Goal: Check status

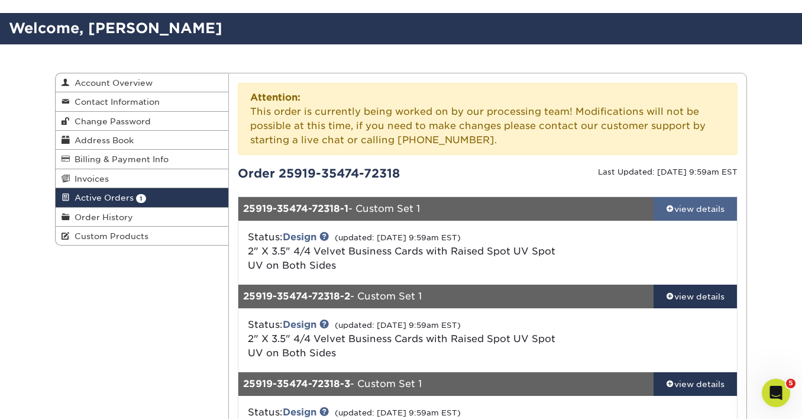
click at [671, 197] on link "view details" at bounding box center [695, 209] width 83 height 24
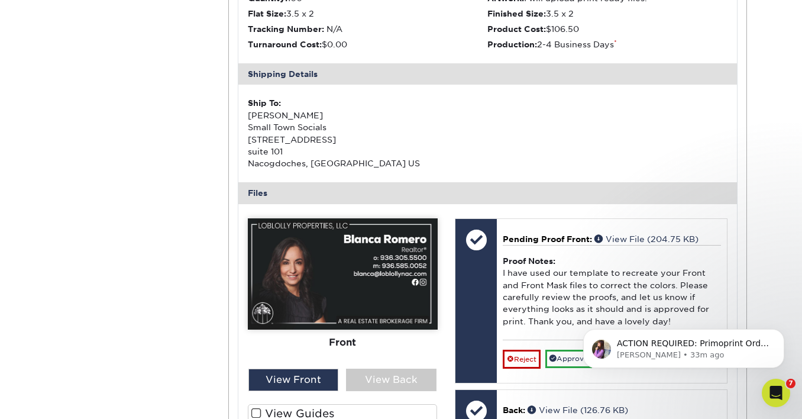
scroll to position [386, 0]
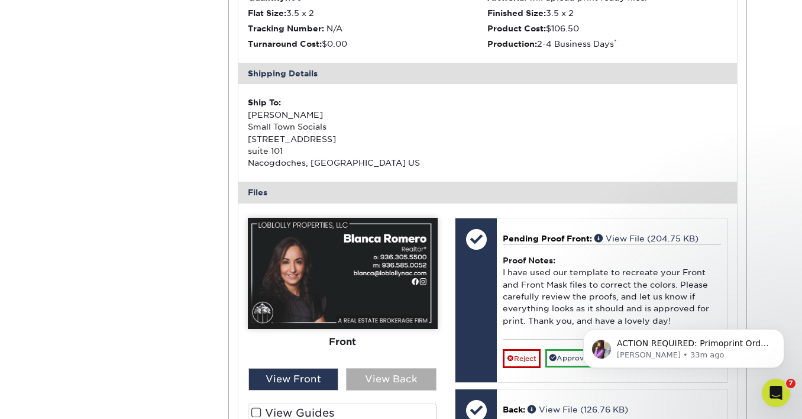
click at [373, 370] on div "View Back" at bounding box center [391, 379] width 90 height 22
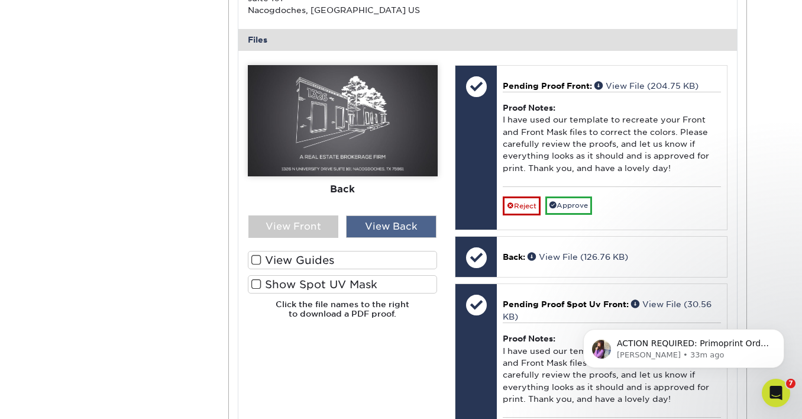
scroll to position [542, 0]
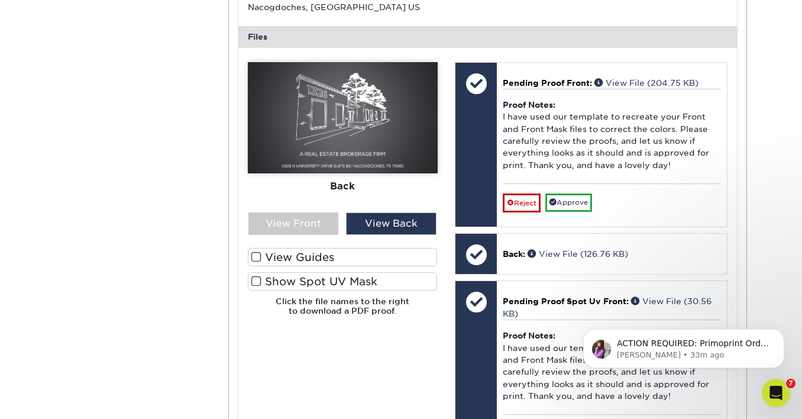
click at [254, 282] on span at bounding box center [256, 281] width 10 height 11
click at [0, 0] on input "Show Spot UV Mask" at bounding box center [0, 0] width 0 height 0
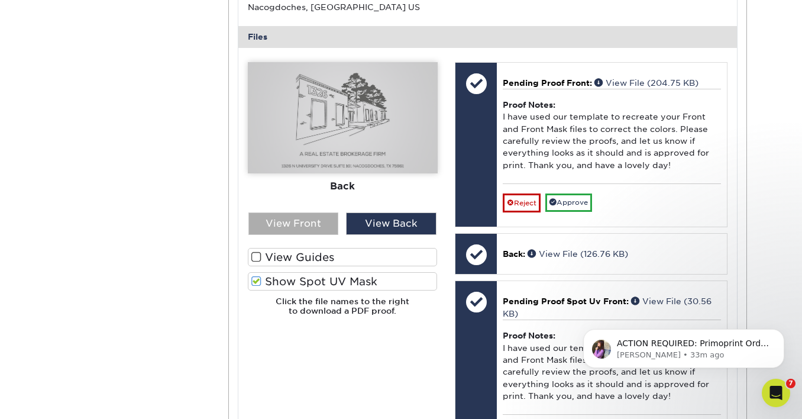
click at [335, 224] on div "View Front" at bounding box center [293, 223] width 90 height 22
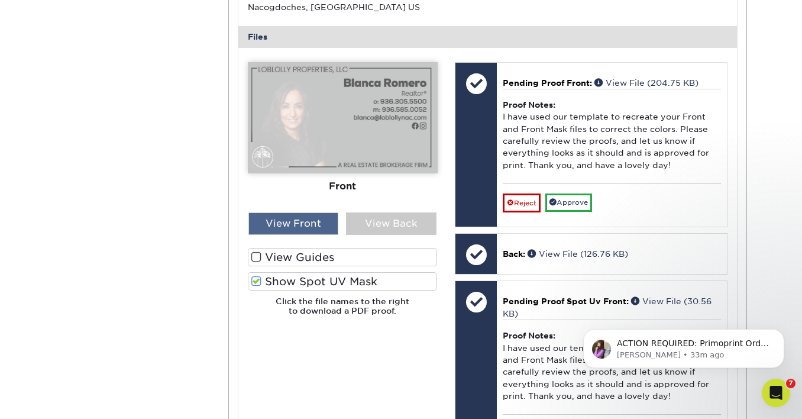
click at [336, 224] on div "View Front" at bounding box center [293, 223] width 90 height 22
click at [419, 219] on div "View Back" at bounding box center [391, 223] width 90 height 22
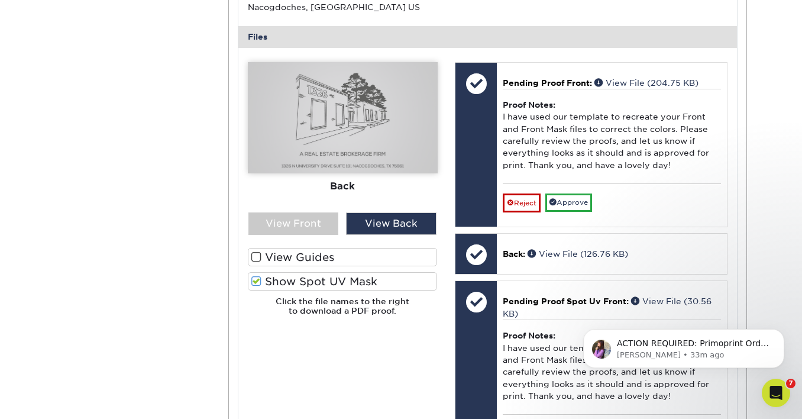
click at [325, 105] on img at bounding box center [343, 117] width 190 height 111
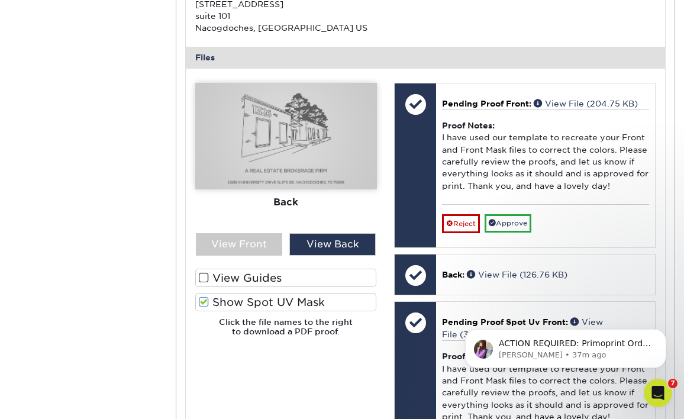
scroll to position [519, 0]
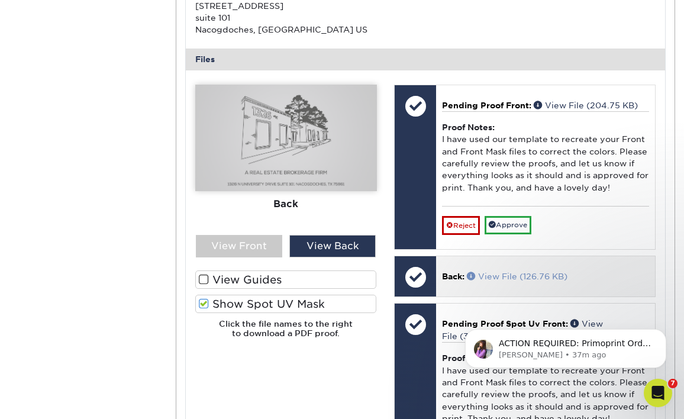
click at [484, 277] on link "View File (126.76 KB)" at bounding box center [517, 275] width 101 height 9
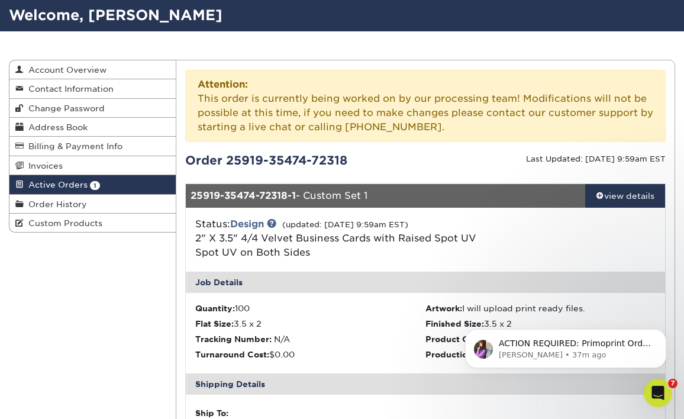
scroll to position [21, 0]
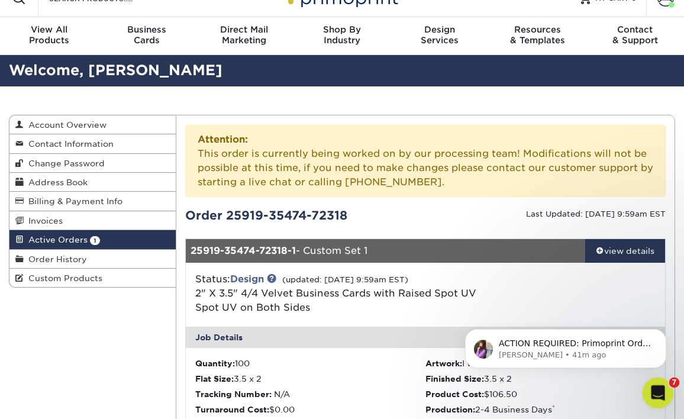
click at [654, 392] on icon "Open Intercom Messenger" at bounding box center [656, 390] width 8 height 9
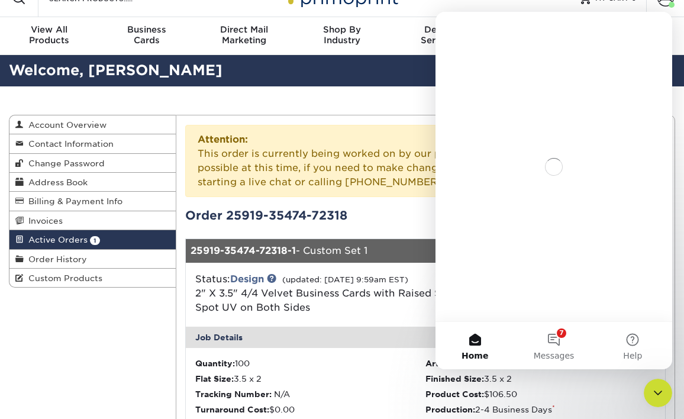
scroll to position [0, 0]
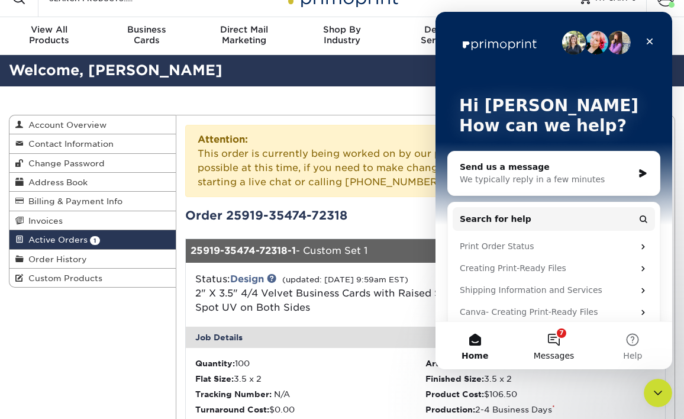
click at [557, 339] on button "7 Messages" at bounding box center [553, 345] width 79 height 47
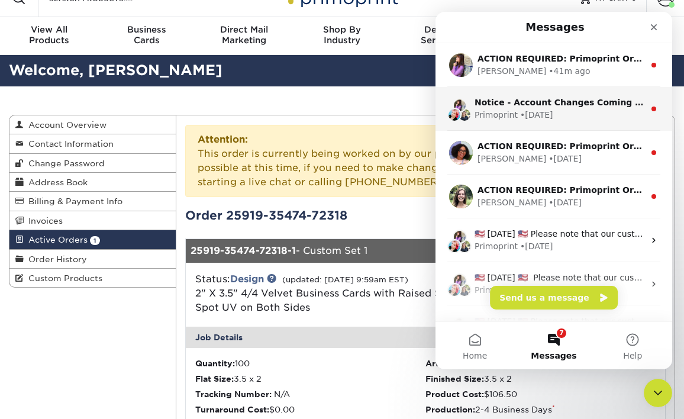
click at [507, 115] on div "Primoprint" at bounding box center [495, 115] width 43 height 12
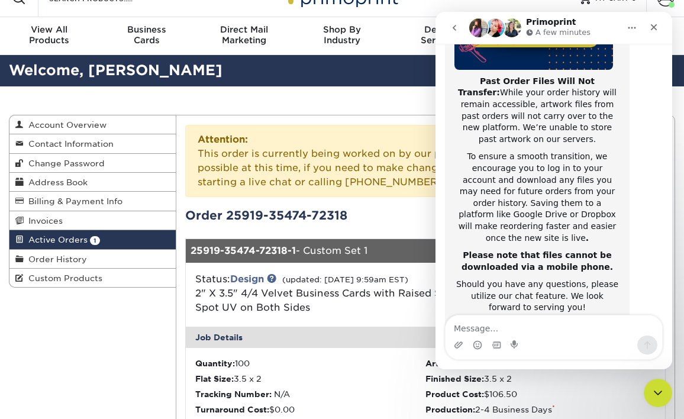
scroll to position [247, 0]
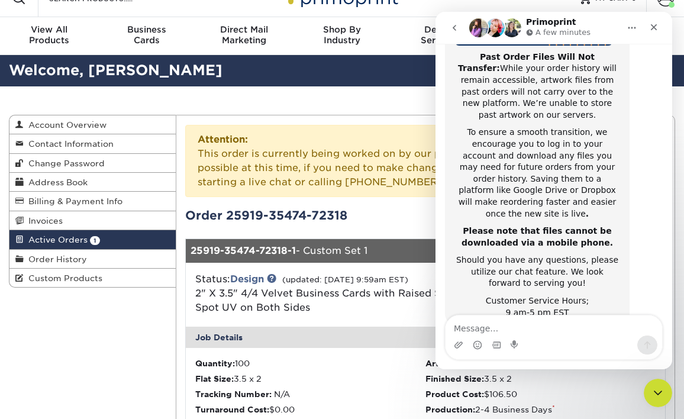
click at [451, 32] on icon "go back" at bounding box center [454, 27] width 9 height 9
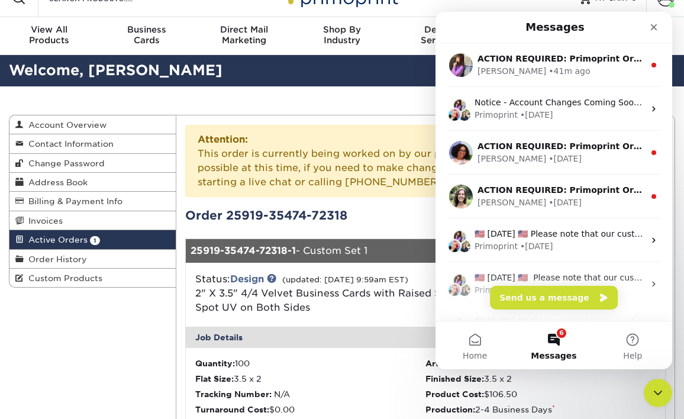
scroll to position [0, 0]
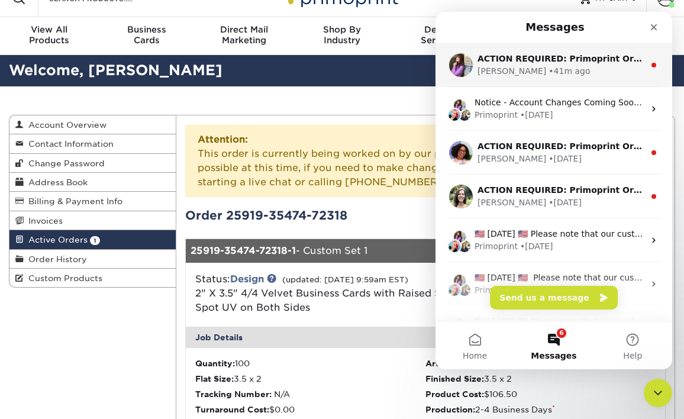
click at [548, 76] on div "• 41m ago" at bounding box center [568, 71] width 41 height 12
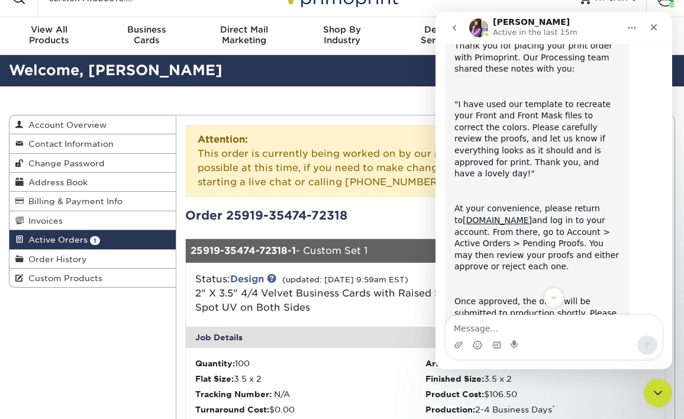
scroll to position [120, 0]
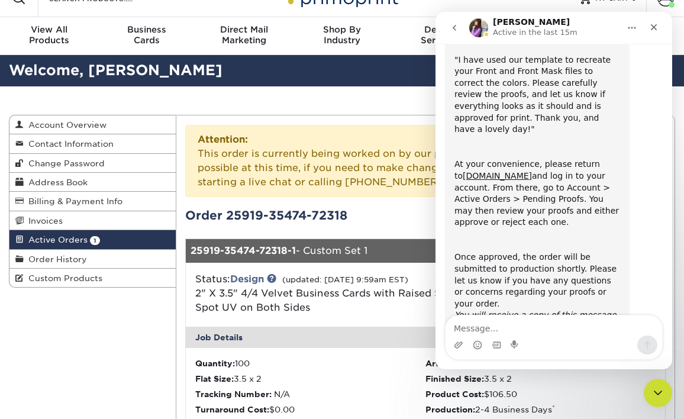
click at [361, 127] on div "Attention: This order is currently being worked on by our processing team! Modi…" at bounding box center [425, 161] width 481 height 72
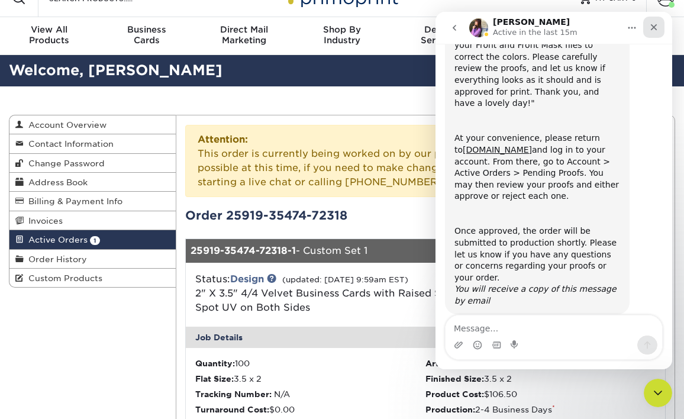
click at [650, 28] on icon "Close" at bounding box center [653, 26] width 9 height 9
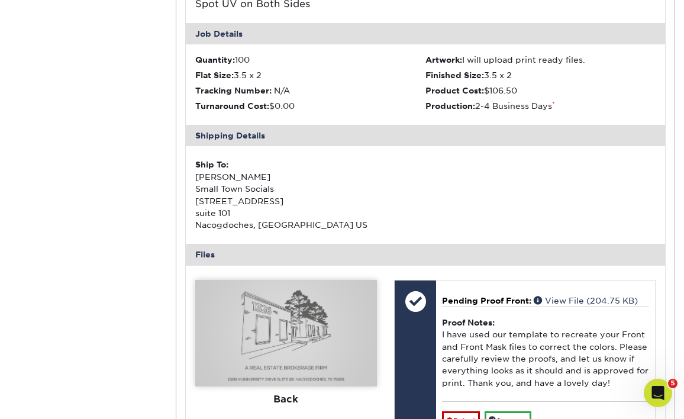
scroll to position [554, 0]
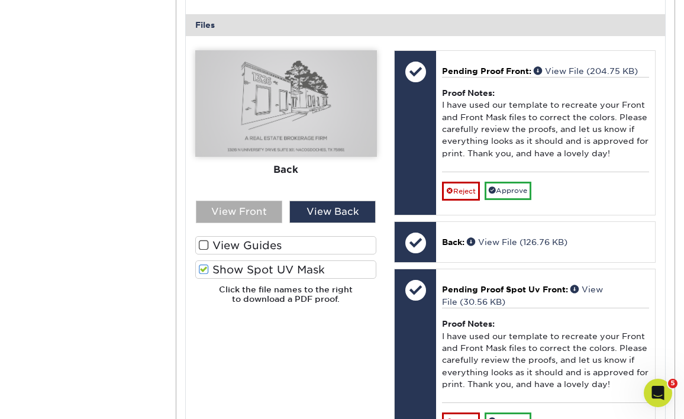
click at [258, 218] on div "View Front" at bounding box center [239, 212] width 86 height 22
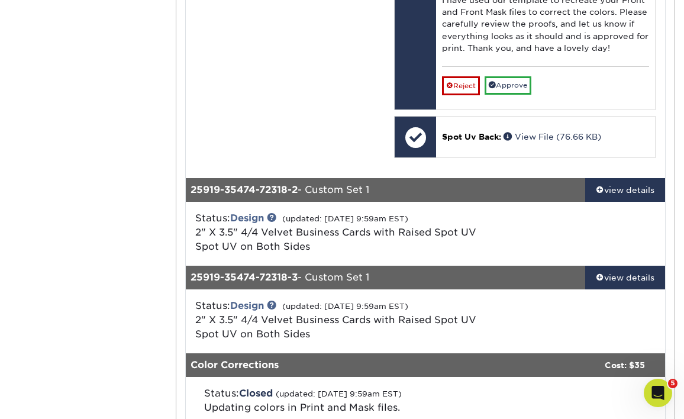
scroll to position [890, 0]
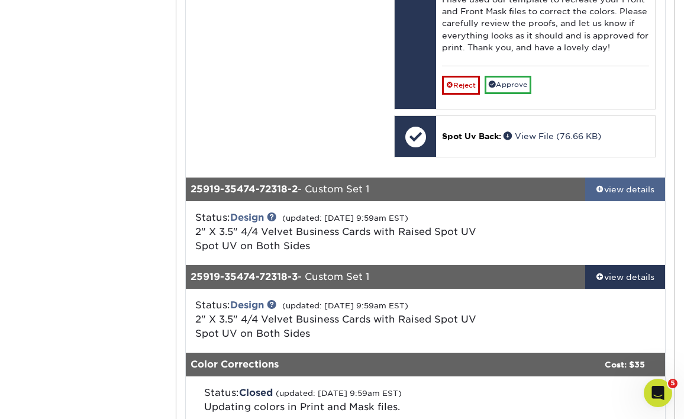
click at [620, 186] on div "view details" at bounding box center [625, 189] width 80 height 12
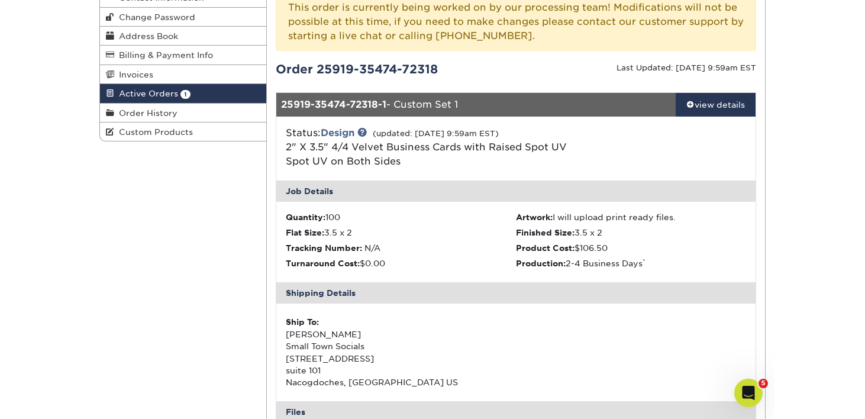
scroll to position [0, 0]
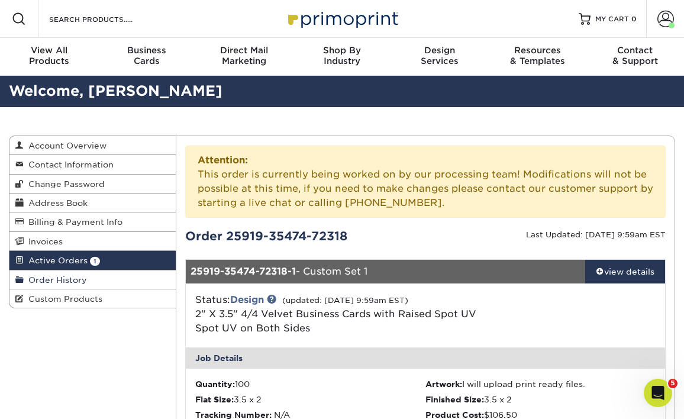
click at [51, 282] on span "Order History" at bounding box center [55, 279] width 63 height 9
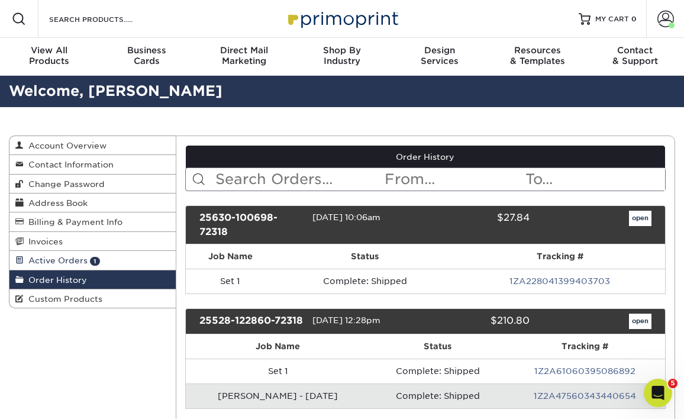
click at [152, 265] on link "Active Orders 1" at bounding box center [92, 260] width 166 height 19
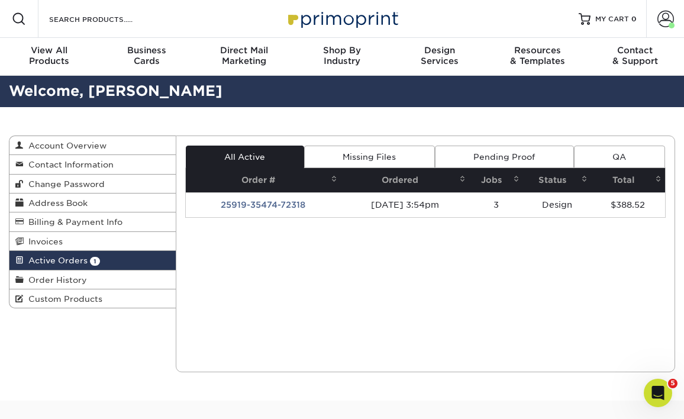
click at [373, 157] on link "Missing Files" at bounding box center [369, 156] width 131 height 22
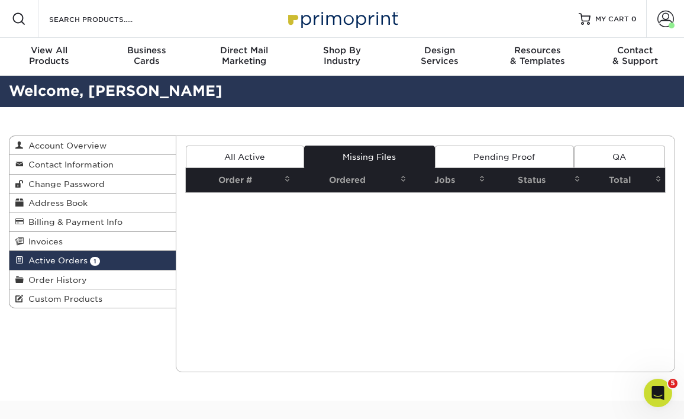
click at [509, 156] on link "Pending Proof" at bounding box center [504, 156] width 139 height 22
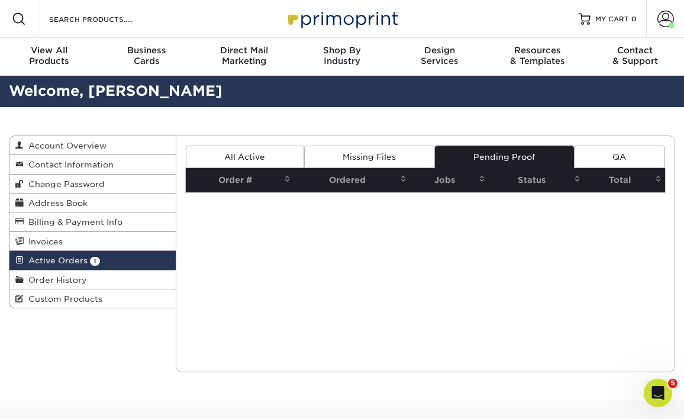
click at [605, 166] on link "QA" at bounding box center [619, 156] width 91 height 22
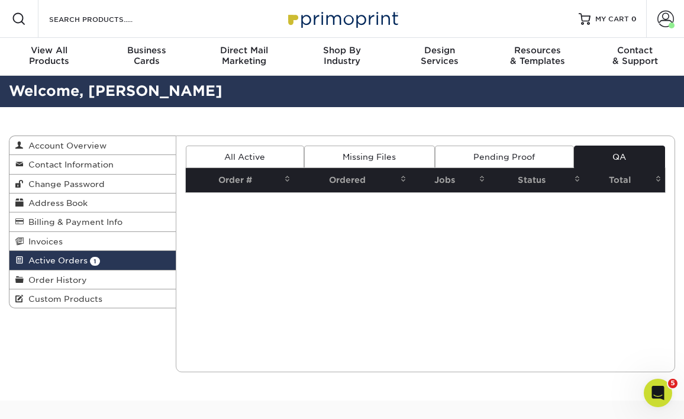
click at [241, 164] on link "All Active" at bounding box center [245, 156] width 118 height 22
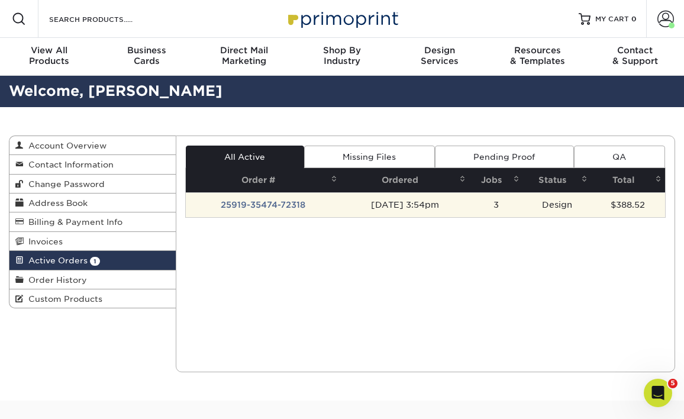
click at [252, 202] on td "25919-35474-72318" at bounding box center [263, 204] width 155 height 25
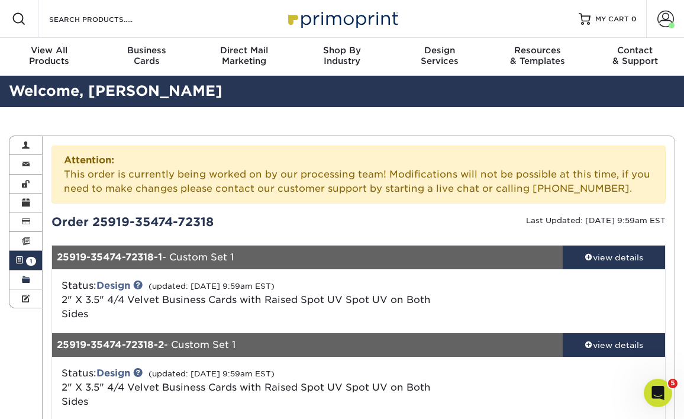
click at [33, 280] on link "Order History" at bounding box center [25, 279] width 33 height 19
